Goal: Information Seeking & Learning: Learn about a topic

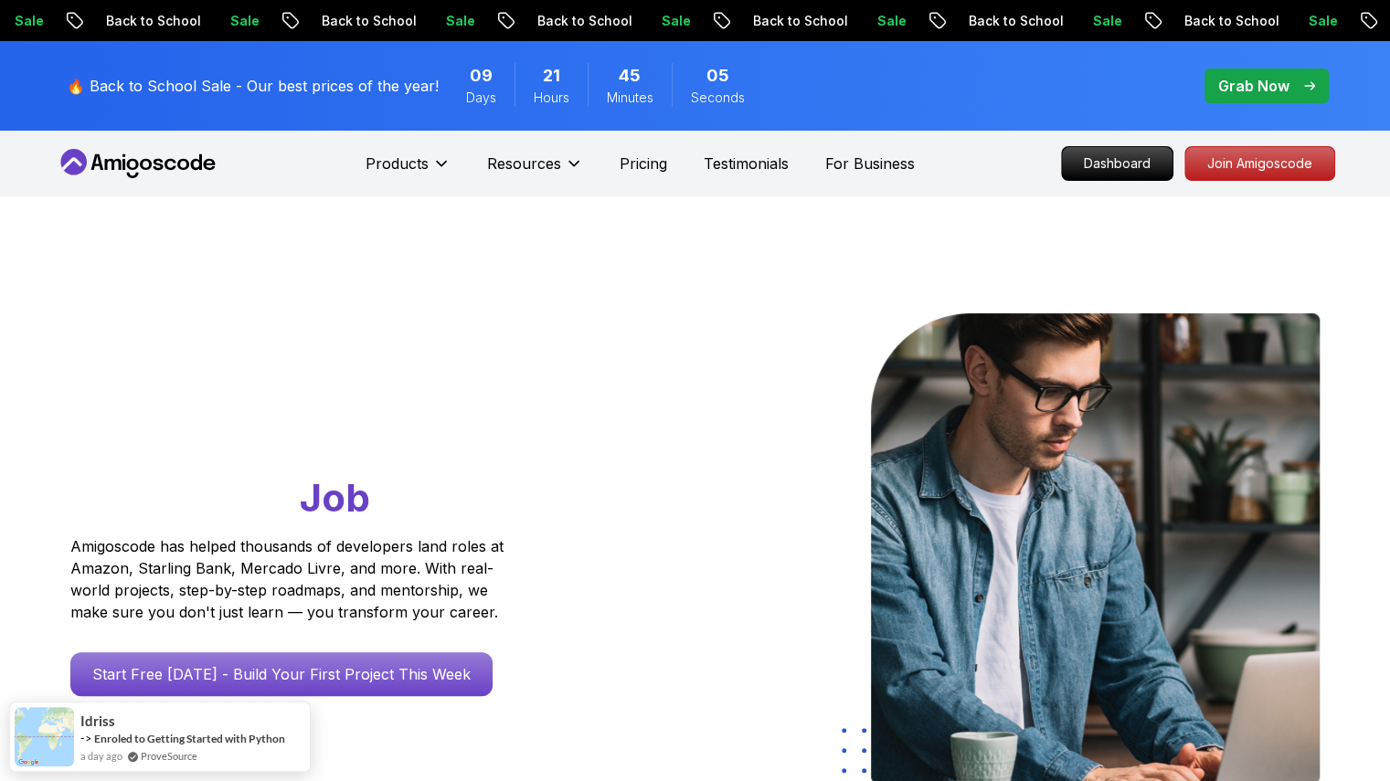
click at [724, 454] on div at bounding box center [1014, 551] width 610 height 476
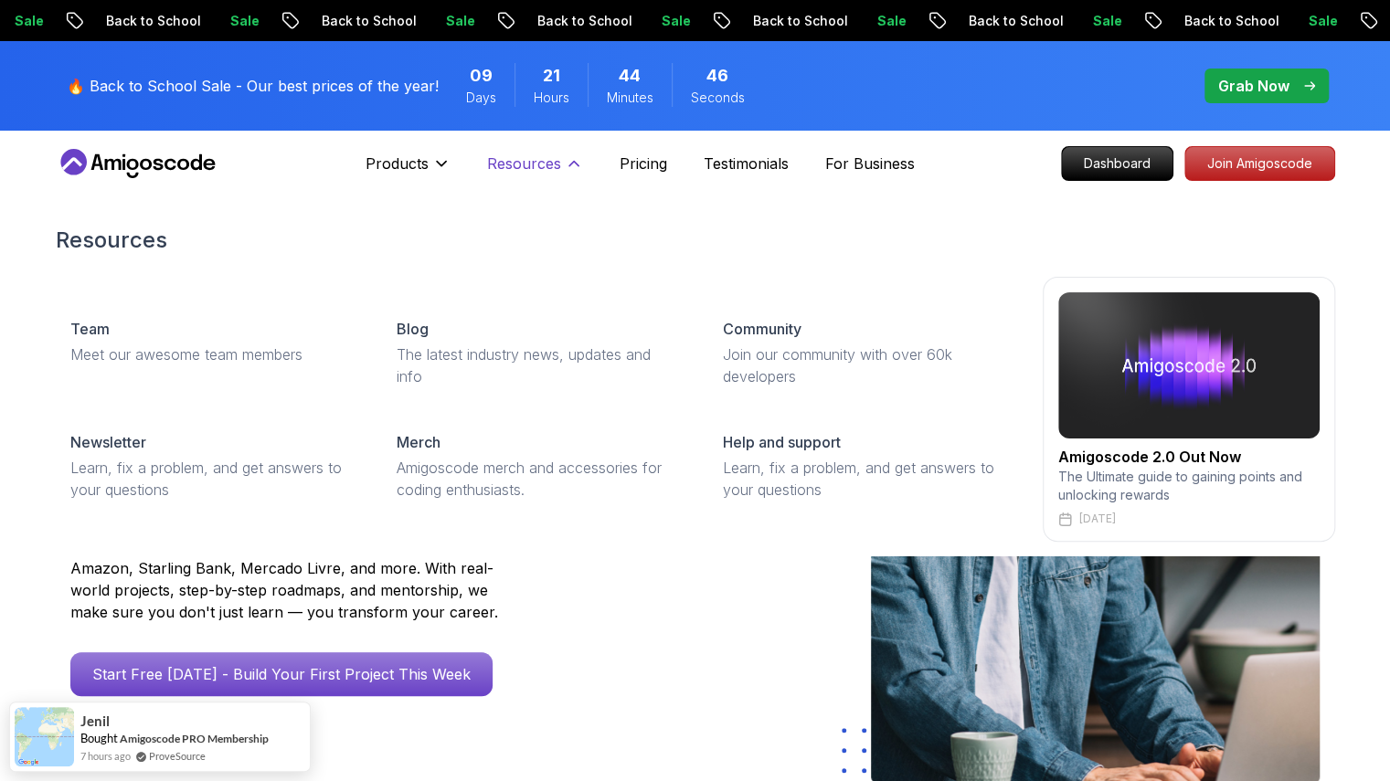
click at [536, 180] on button "Resources" at bounding box center [535, 171] width 96 height 37
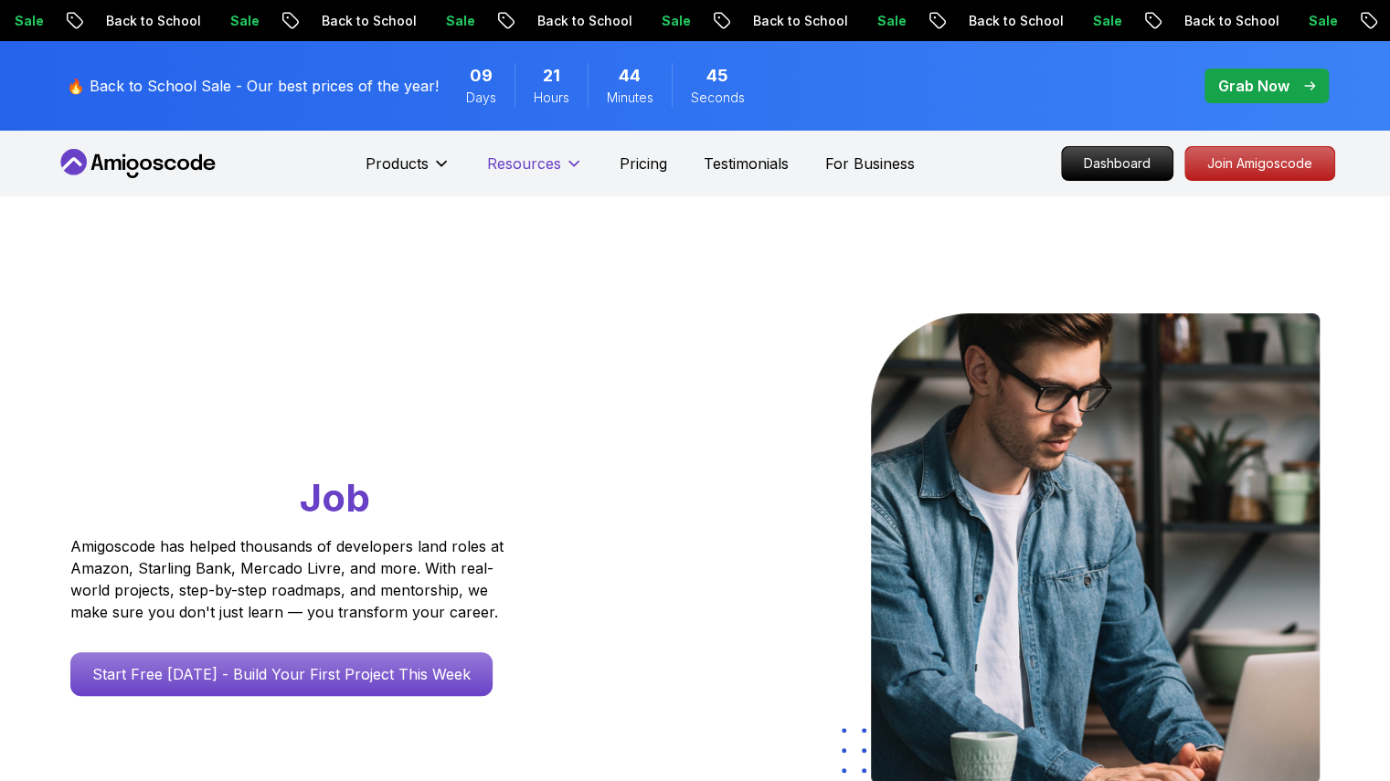
click at [537, 172] on p "Resources" at bounding box center [524, 164] width 74 height 22
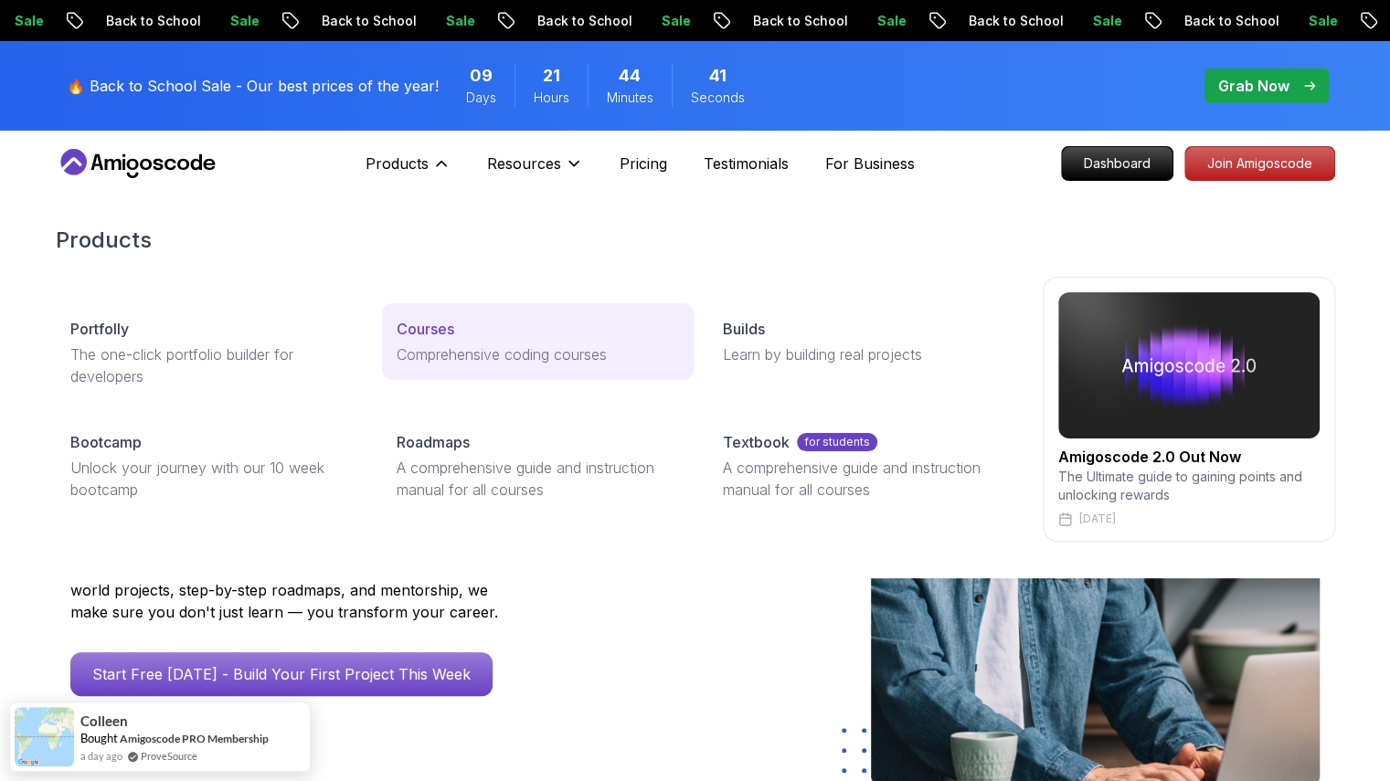
click at [474, 307] on link "Courses Comprehensive coding courses" at bounding box center [538, 341] width 312 height 77
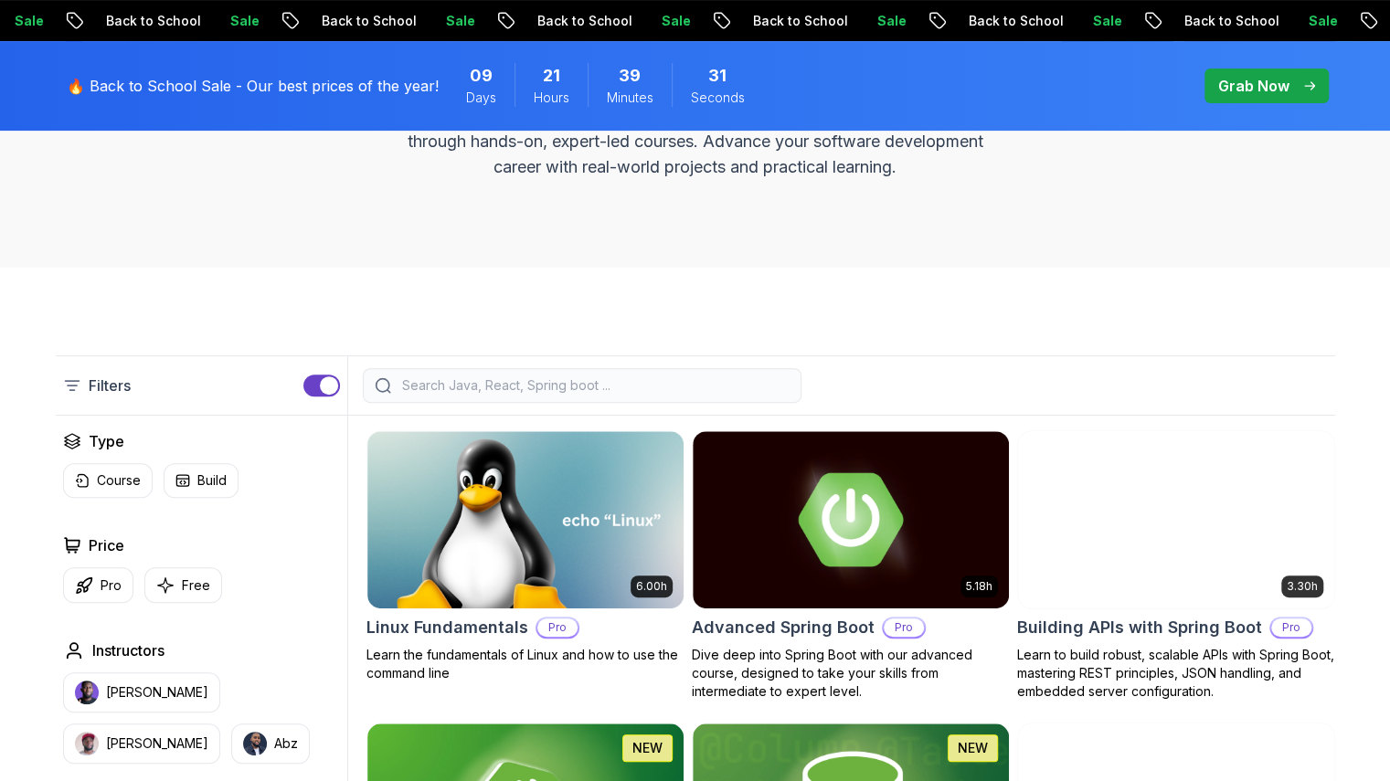
scroll to position [366, 0]
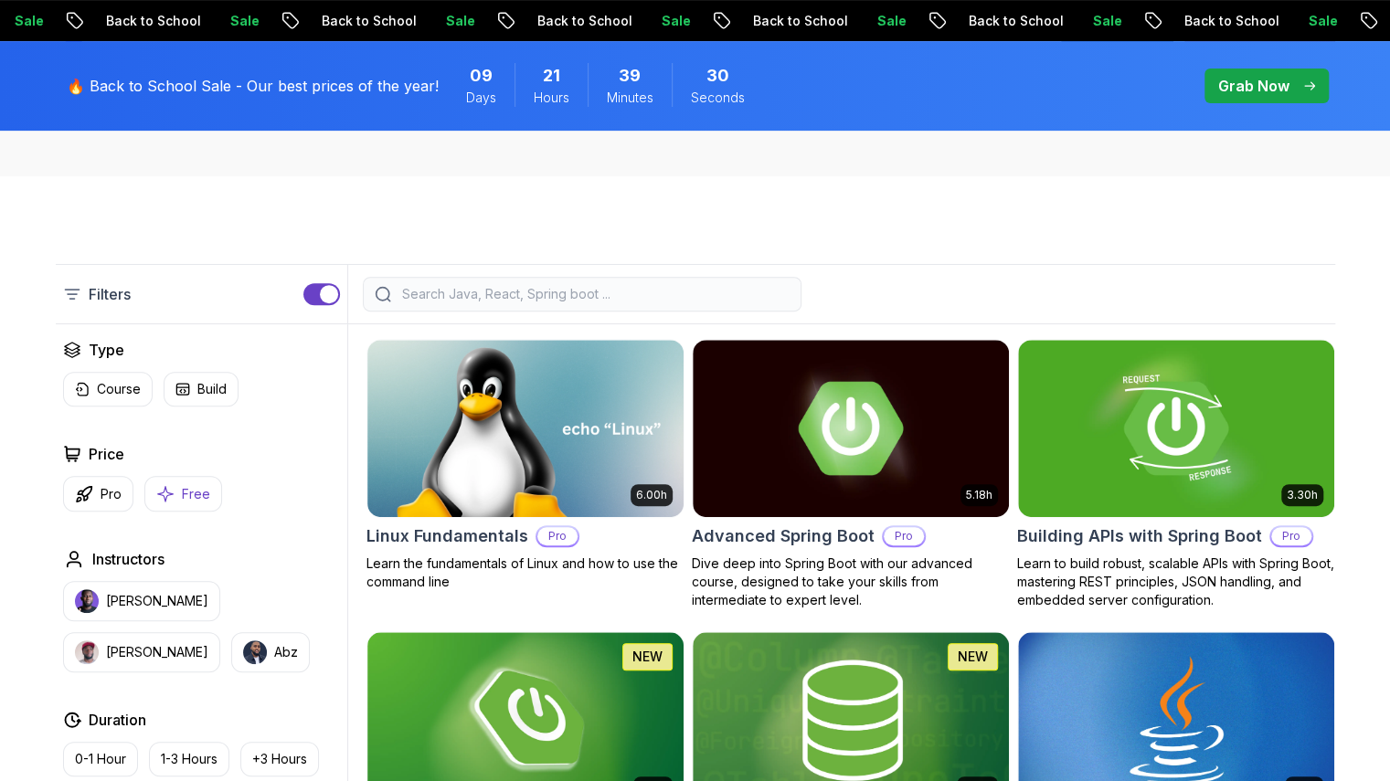
click at [211, 506] on div "Pro Free" at bounding box center [201, 494] width 277 height 36
click at [205, 505] on button "Free" at bounding box center [183, 494] width 78 height 36
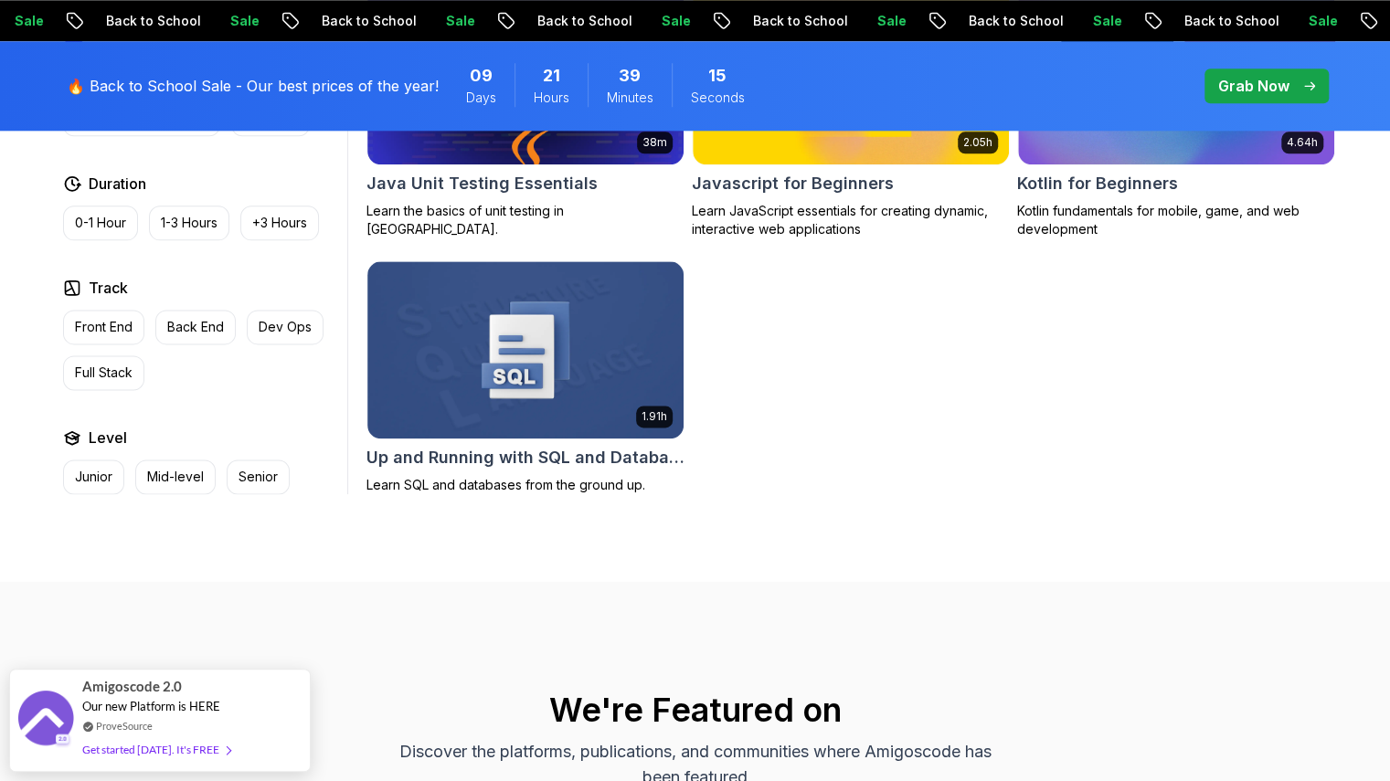
scroll to position [1919, 0]
